Goal: Navigation & Orientation: Find specific page/section

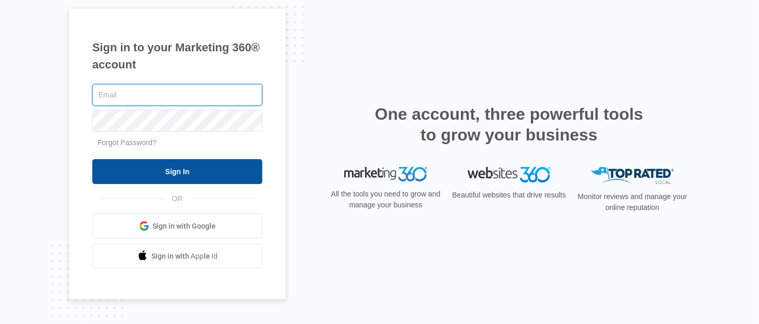
type input "[EMAIL_ADDRESS][DOMAIN_NAME]"
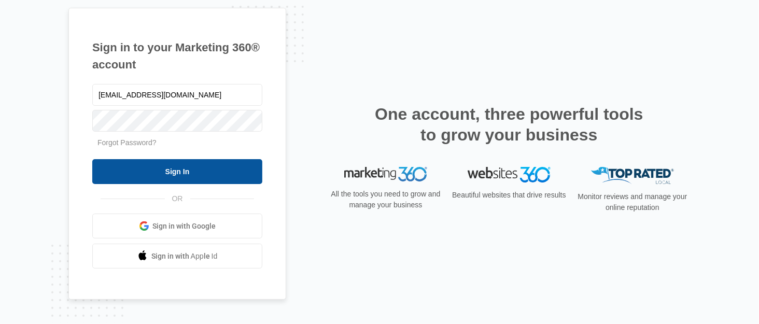
click at [211, 170] on input "Sign In" at bounding box center [177, 171] width 170 height 25
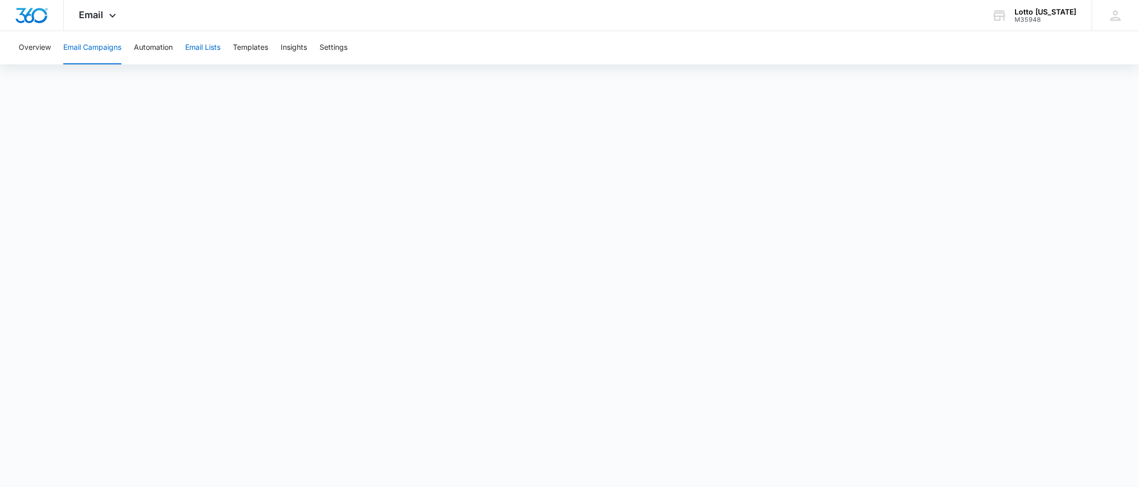
click at [209, 45] on button "Email Lists" at bounding box center [202, 47] width 35 height 33
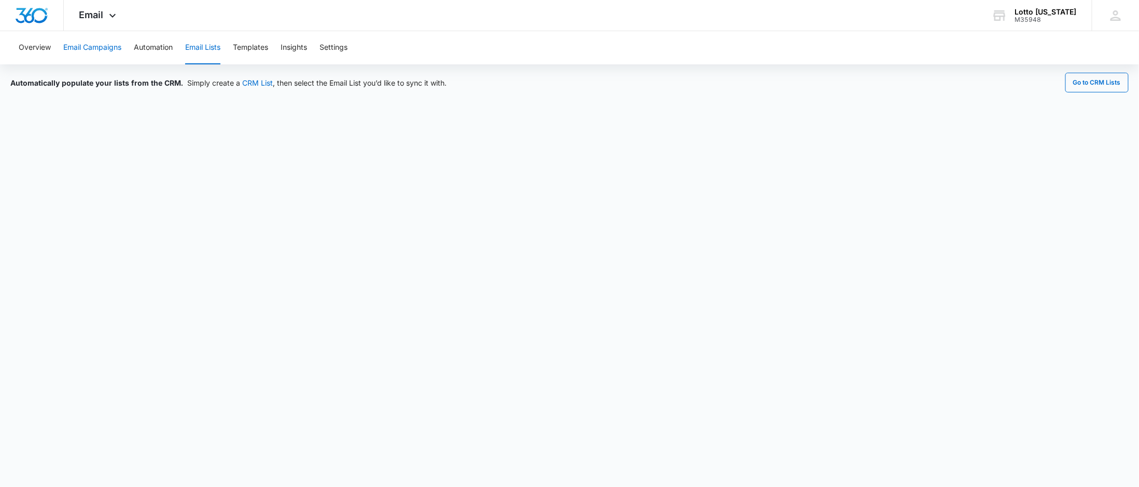
click at [86, 47] on button "Email Campaigns" at bounding box center [92, 47] width 58 height 33
